Goal: Connect with others: Connect with others

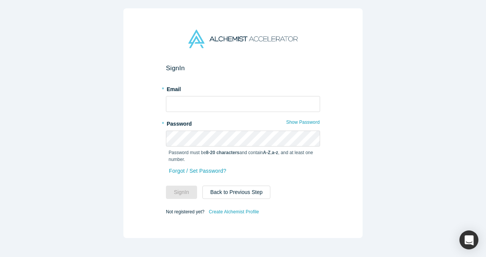
click at [0, 257] on com-1password-button at bounding box center [0, 257] width 0 height 0
type input "[EMAIL_ADDRESS]"
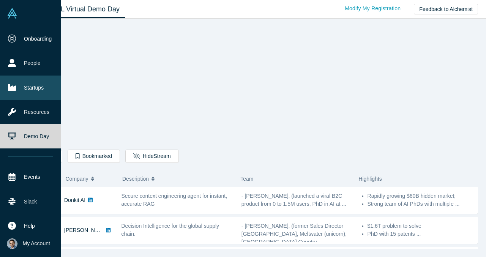
click at [36, 86] on link "Startups" at bounding box center [30, 88] width 61 height 24
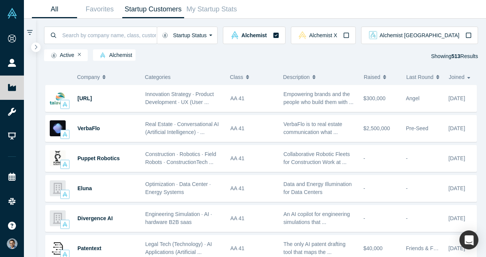
click at [137, 14] on link "Startup Customers" at bounding box center [153, 9] width 62 height 18
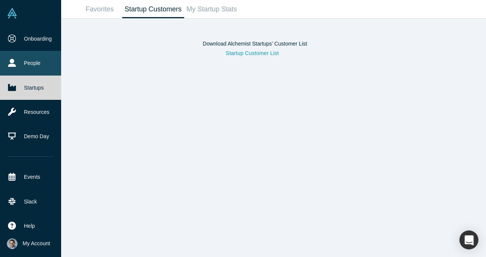
click at [7, 60] on link "People" at bounding box center [30, 63] width 61 height 24
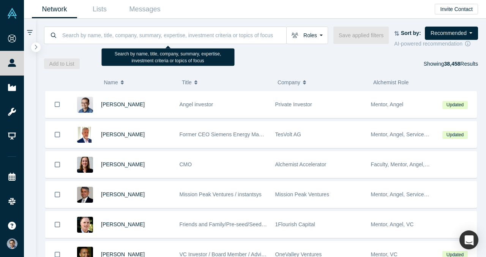
click at [153, 22] on div "Roles Founders Faculty Mentors Alumni Mentor Angels VCs Corporate Innovator Ser…" at bounding box center [261, 44] width 451 height 51
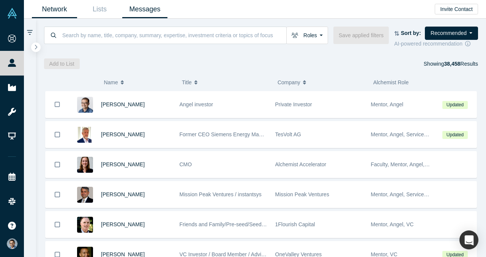
click at [151, 10] on link "Messages" at bounding box center [144, 9] width 45 height 18
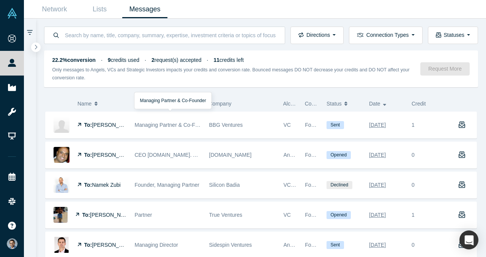
click at [164, 123] on span "Managing Partner & Co-Founder" at bounding box center [173, 125] width 77 height 6
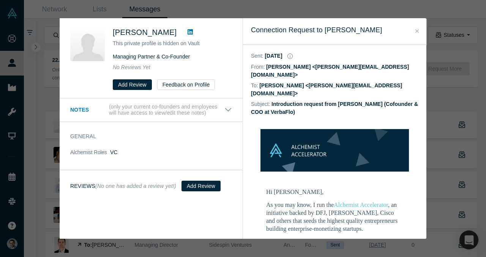
click at [440, 99] on div "Was the recommendation useful? [PERSON_NAME] This private profile is hidden on …" at bounding box center [243, 128] width 486 height 257
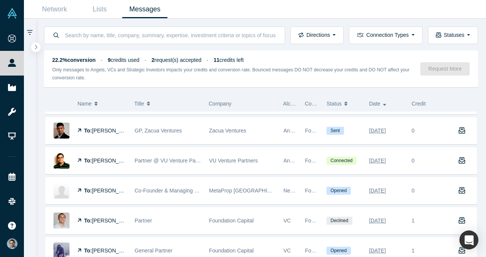
scroll to position [325, 0]
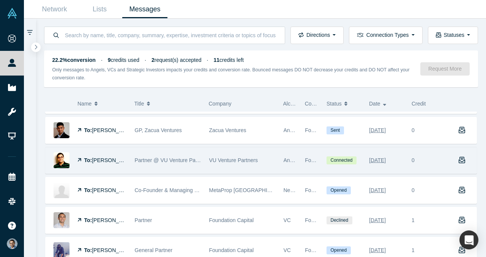
click at [168, 161] on span "Partner @ VU Venture Partners" at bounding box center [172, 160] width 74 height 6
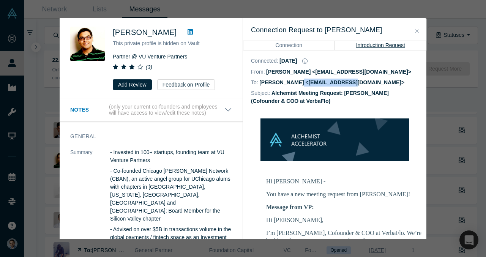
drag, startPoint x: 345, startPoint y: 83, endPoint x: 296, endPoint y: 83, distance: 49.4
click at [296, 83] on dd "[PERSON_NAME] <[EMAIL_ADDRESS][DOMAIN_NAME]>" at bounding box center [331, 82] width 145 height 6
copy dd "[EMAIL_ADDRESS][DOMAIN_NAME]"
click at [44, 125] on div "Was the recommendation useful? [PERSON_NAME] This private profile is hidden on …" at bounding box center [243, 128] width 486 height 257
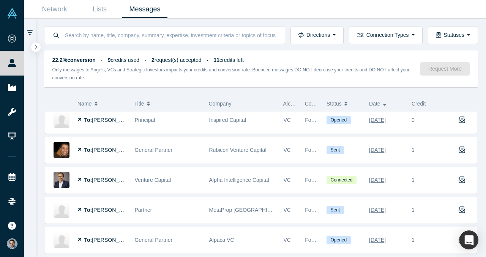
scroll to position [490, 0]
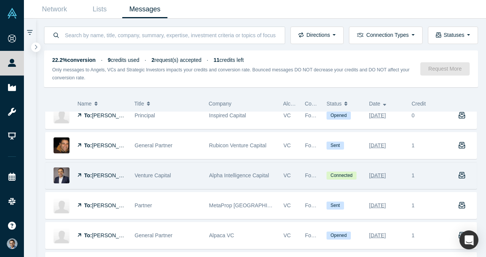
click at [138, 172] on span "Venture Capital" at bounding box center [153, 175] width 36 height 6
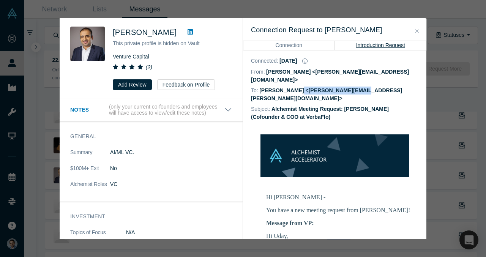
drag, startPoint x: 297, startPoint y: 83, endPoint x: 360, endPoint y: 86, distance: 62.7
click at [360, 86] on div "To: [PERSON_NAME] <[PERSON_NAME][EMAIL_ADDRESS][PERSON_NAME][DOMAIN_NAME]>" at bounding box center [335, 94] width 168 height 19
copy dd "[PERSON_NAME][EMAIL_ADDRESS][PERSON_NAME][DOMAIN_NAME]"
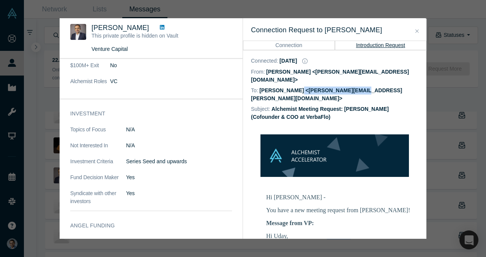
scroll to position [76, 0]
